Goal: Transaction & Acquisition: Subscribe to service/newsletter

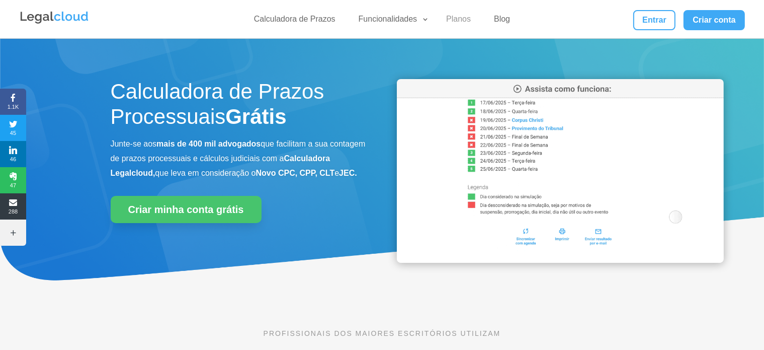
click at [455, 19] on link "Planos" at bounding box center [458, 21] width 37 height 15
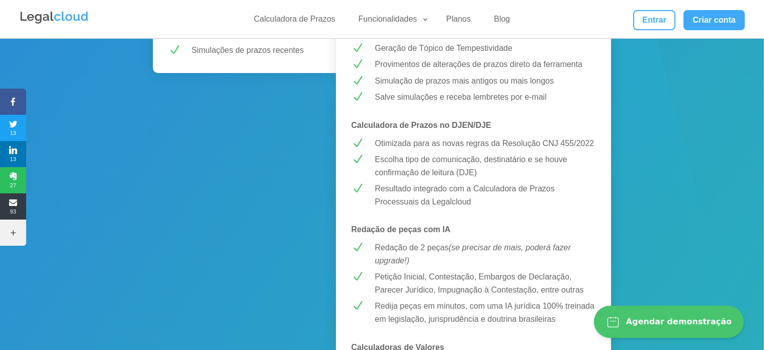
scroll to position [352, 0]
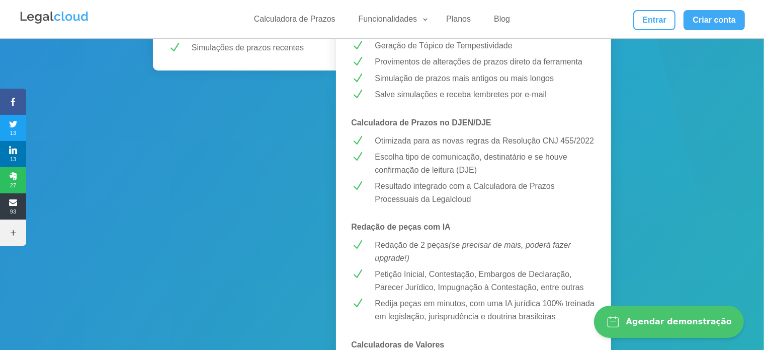
click at [489, 240] on em "(se precisar de mais, poderá fazer upgrade!)" at bounding box center [473, 251] width 196 height 22
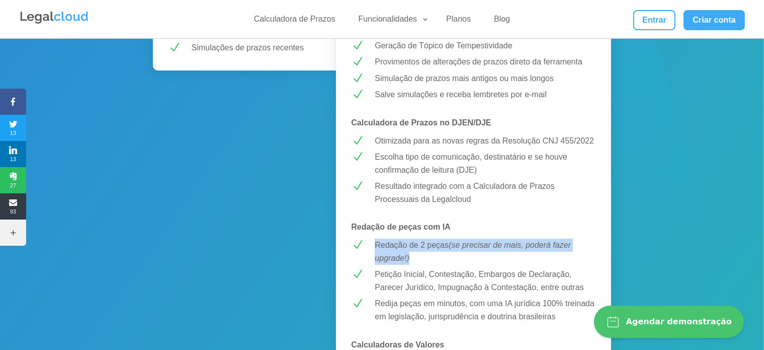
click at [489, 240] on em "(se precisar de mais, poderá fazer upgrade!)" at bounding box center [473, 251] width 196 height 22
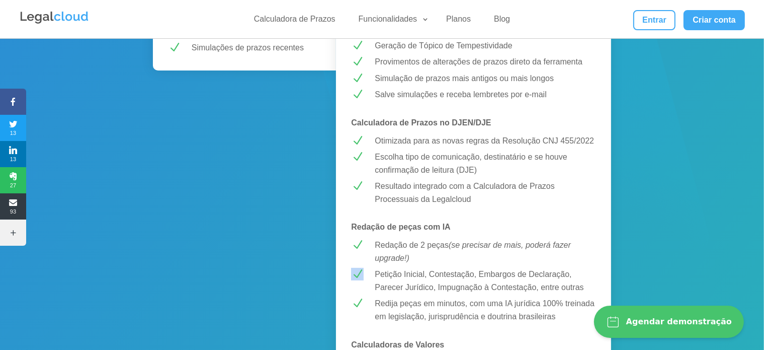
click at [443, 268] on p "Petição Inicial, Contestação, Embargos de Declaração, Parecer Jurídico, Impugna…" at bounding box center [485, 281] width 221 height 26
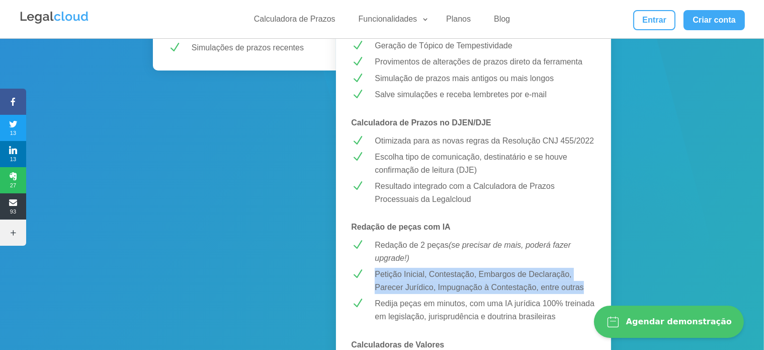
click at [443, 268] on p "Petição Inicial, Contestação, Embargos de Declaração, Parecer Jurídico, Impugna…" at bounding box center [485, 281] width 221 height 26
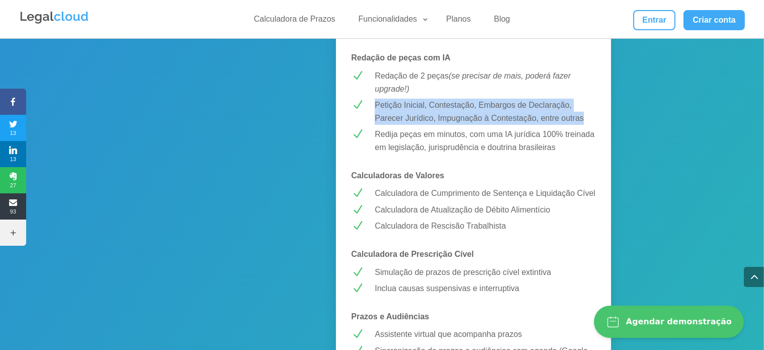
scroll to position [553, 0]
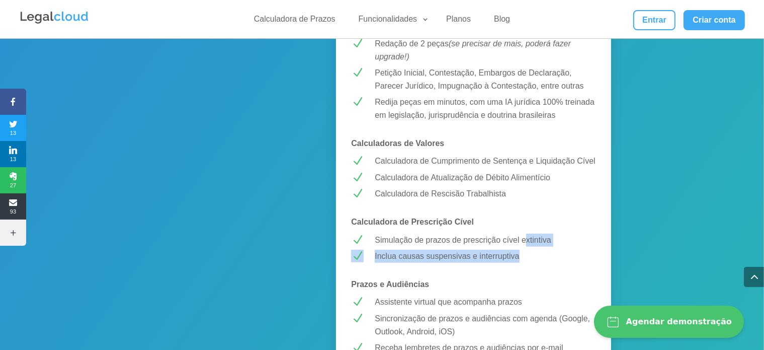
drag, startPoint x: 526, startPoint y: 229, endPoint x: 526, endPoint y: 235, distance: 5.6
click at [526, 235] on div "MELHOR CUSTO-BENEFÍCIO! PREMIUM R$ 43,99 /mês Testar Grátis Calculadora de Praz…" at bounding box center [473, 165] width 275 height 1080
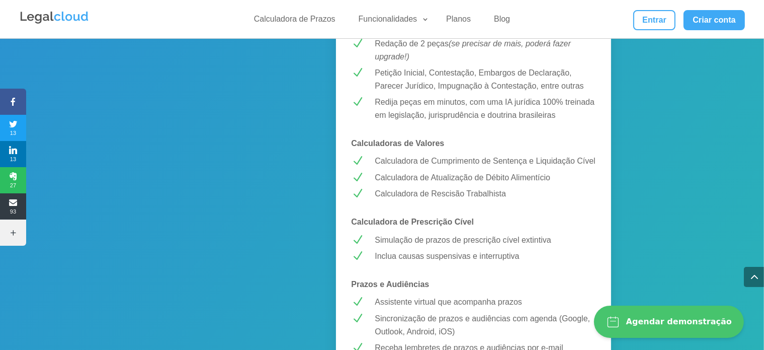
click at [527, 235] on div "MELHOR CUSTO-BENEFÍCIO! PREMIUM R$ 43,99 /mês Testar Grátis Calculadora de Praz…" at bounding box center [473, 165] width 275 height 1080
click at [474, 250] on p "Inclua causas suspensivas e interruptiva" at bounding box center [485, 256] width 221 height 13
